Goal: Information Seeking & Learning: Learn about a topic

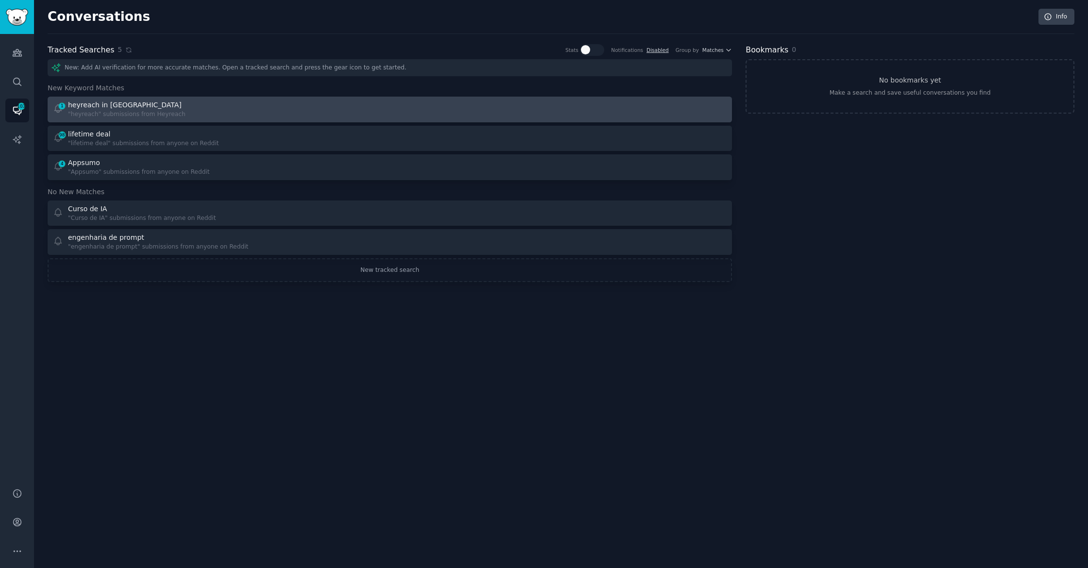
click at [129, 109] on div "heyreach in [GEOGRAPHIC_DATA]" at bounding box center [125, 105] width 114 height 10
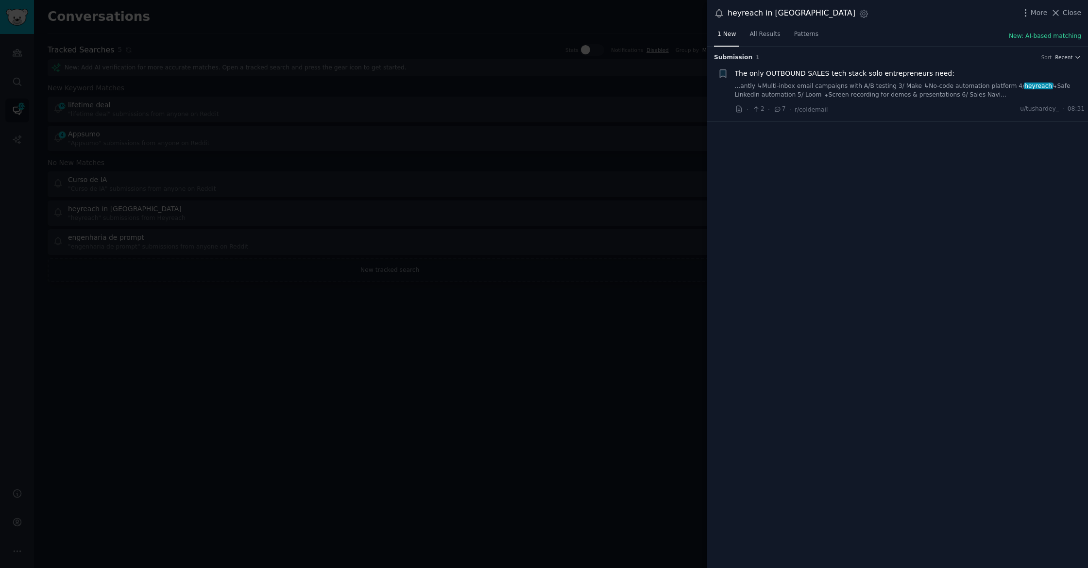
click at [960, 76] on div "The only OUTBOUND SALES tech stack solo entrepreneurs need:" at bounding box center [910, 74] width 350 height 10
click at [945, 91] on link "...antly ↳Multi-inbox email campaigns with A/B testing 3/ Make ↳No-code automat…" at bounding box center [910, 90] width 350 height 17
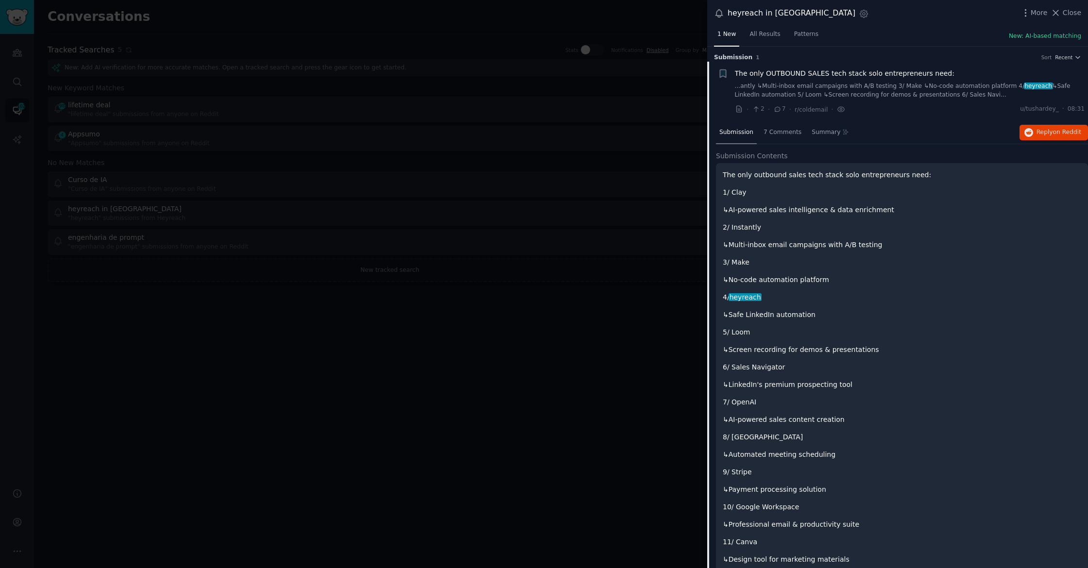
scroll to position [16, 0]
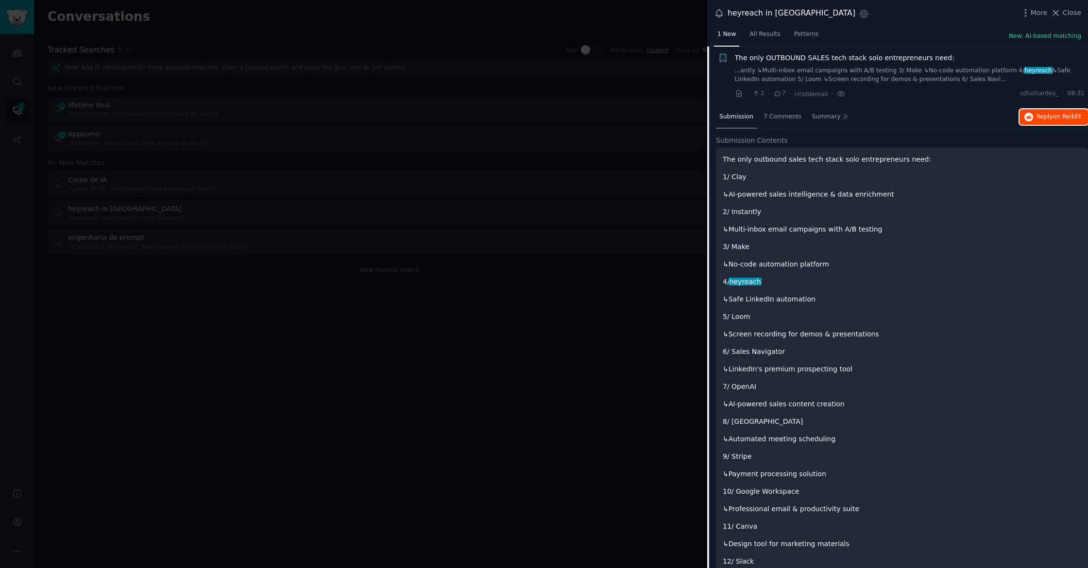
click at [1033, 117] on button "Reply on Reddit" at bounding box center [1054, 117] width 69 height 16
click at [446, 151] on div at bounding box center [544, 284] width 1088 height 568
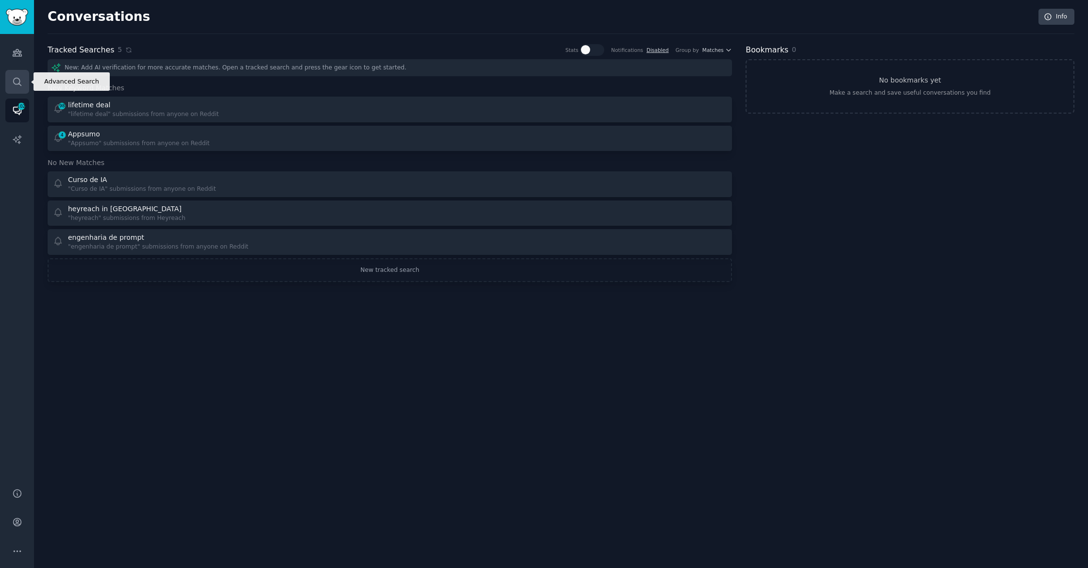
click at [12, 82] on icon "Sidebar" at bounding box center [17, 82] width 10 height 10
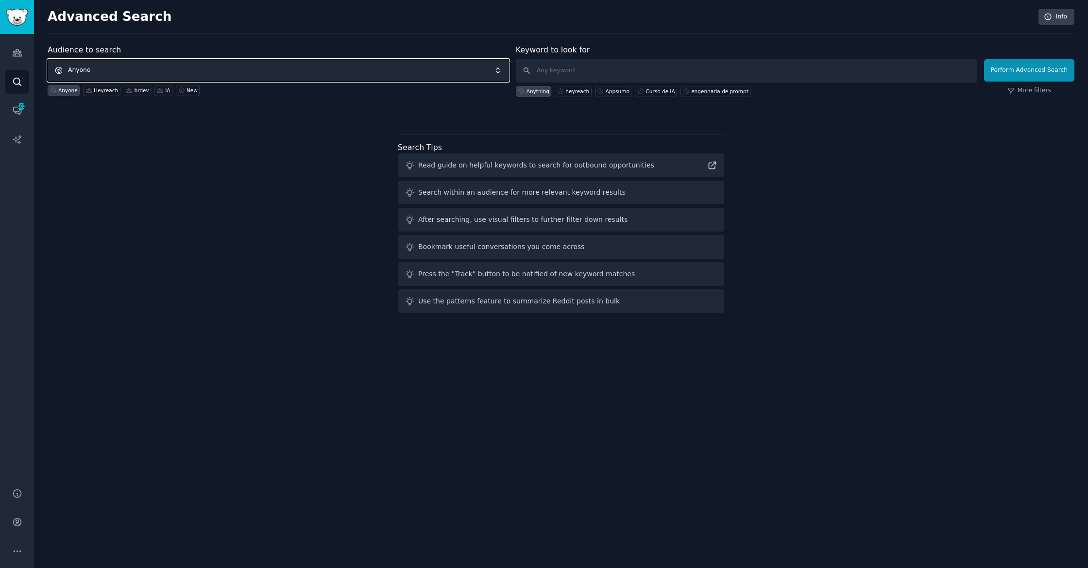
click at [97, 69] on span "Anyone" at bounding box center [279, 70] width 462 height 22
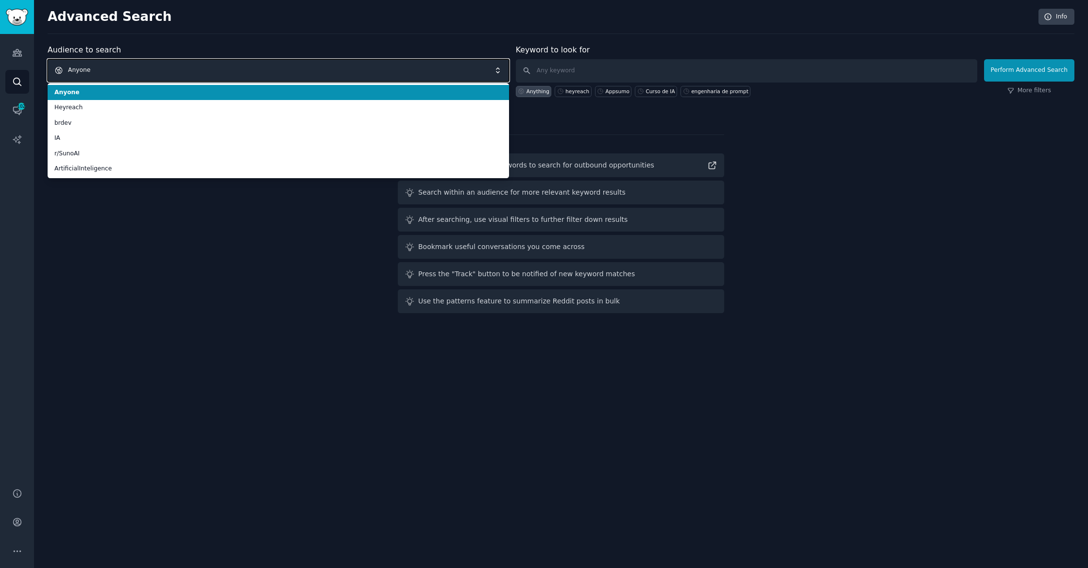
click at [97, 69] on span "Anyone" at bounding box center [279, 70] width 462 height 22
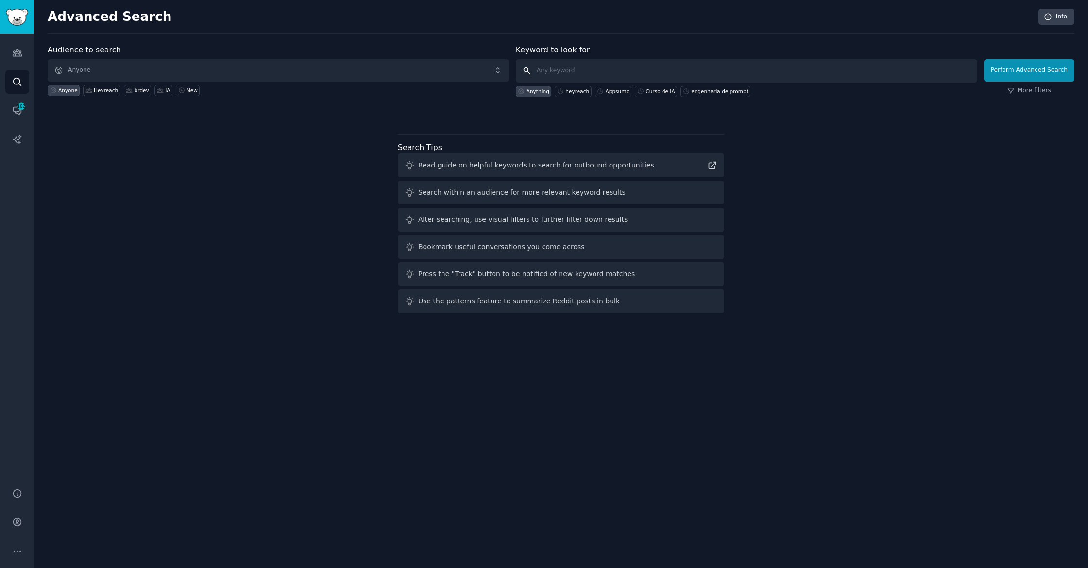
click at [576, 72] on input "text" at bounding box center [747, 70] width 462 height 23
click at [23, 47] on link "Audiences" at bounding box center [17, 53] width 24 height 24
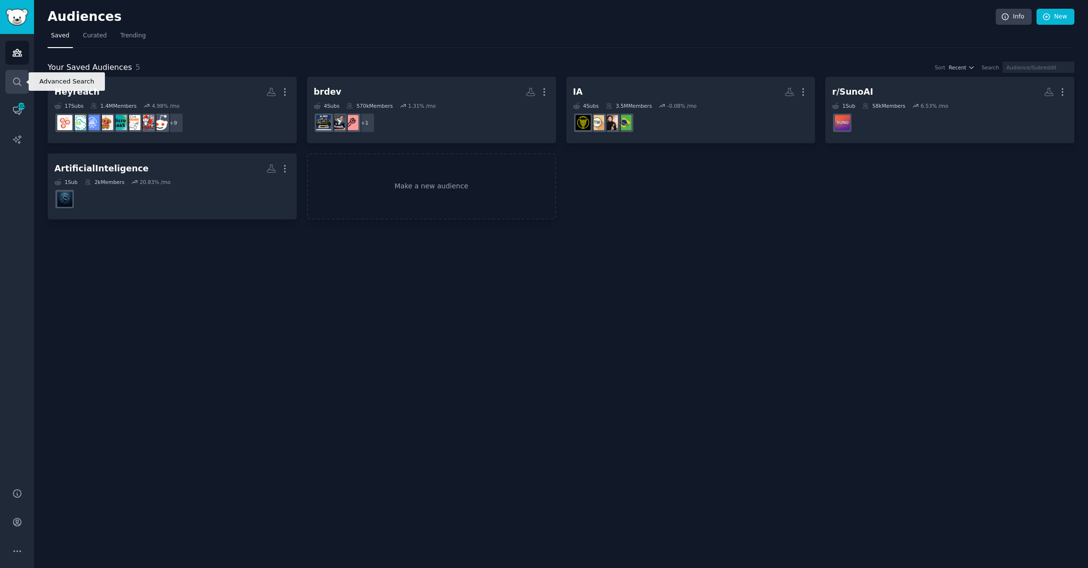
click at [21, 80] on icon "Sidebar" at bounding box center [17, 82] width 10 height 10
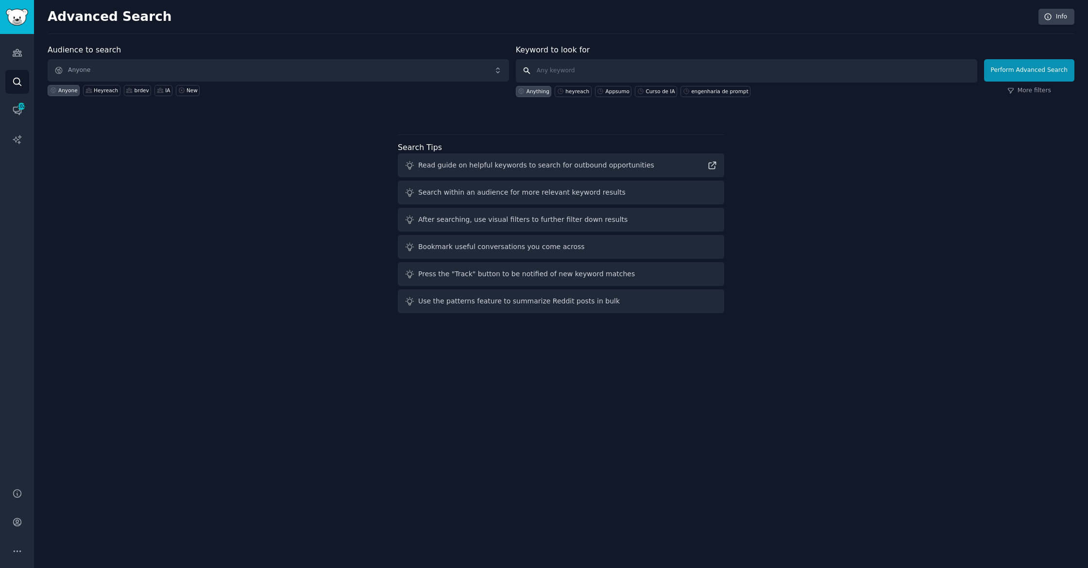
click at [646, 77] on input "text" at bounding box center [747, 70] width 462 height 23
type input "landing page prompts"
click at [1032, 66] on button "Perform Advanced Search" at bounding box center [1029, 70] width 90 height 22
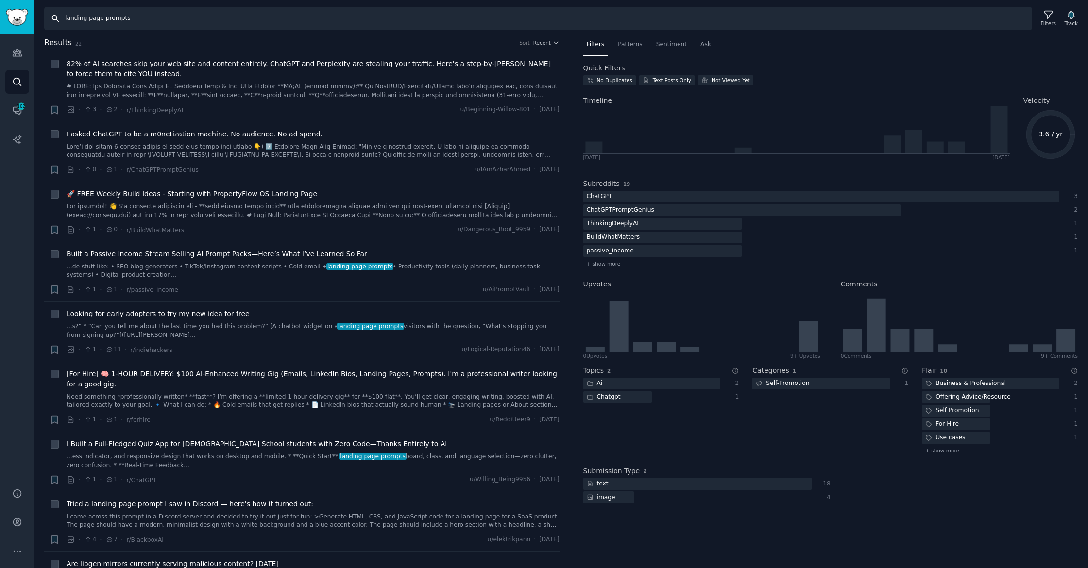
click at [111, 21] on input "landing page prompts" at bounding box center [538, 18] width 988 height 23
